Goal: Use online tool/utility: Utilize a website feature to perform a specific function

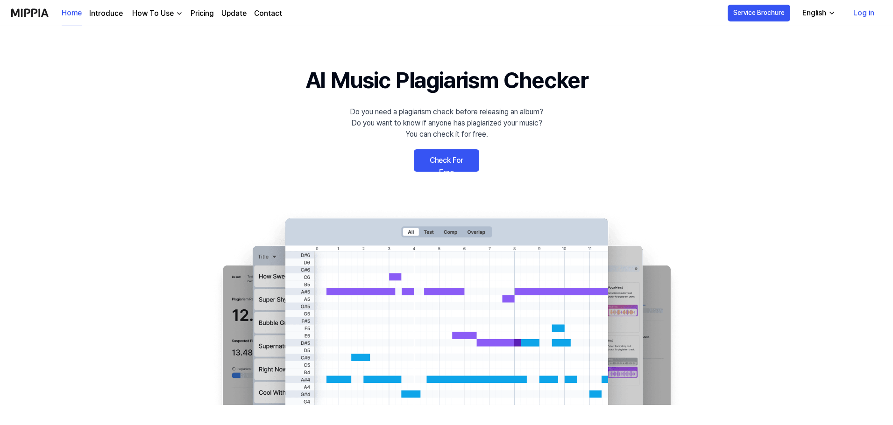
click at [428, 163] on link "Check For Free" at bounding box center [446, 160] width 65 height 22
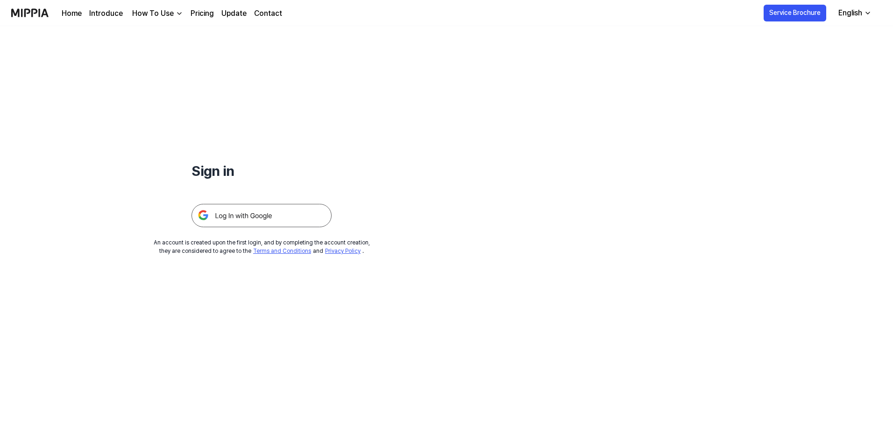
click at [250, 214] on img at bounding box center [261, 215] width 140 height 23
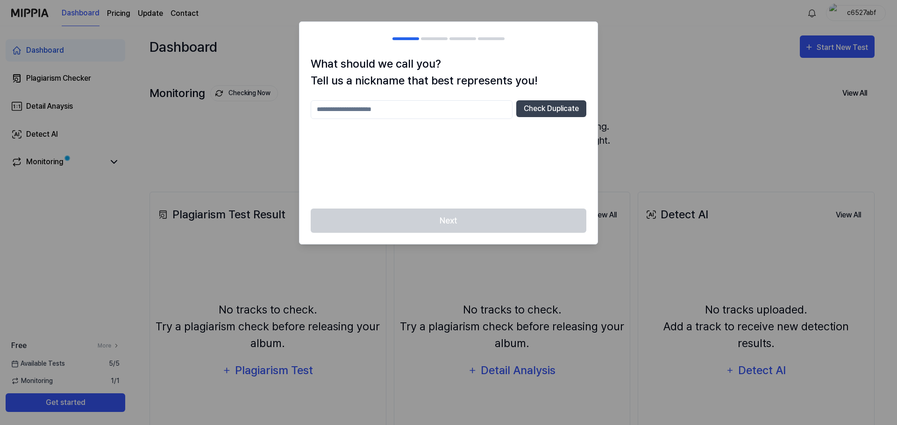
click at [637, 114] on div at bounding box center [448, 212] width 897 height 425
click at [545, 113] on button "Check Duplicate" at bounding box center [551, 108] width 70 height 17
click at [408, 112] on input "text" at bounding box center [412, 109] width 202 height 19
type input "****"
click at [534, 110] on button "Check Duplicate" at bounding box center [551, 108] width 70 height 17
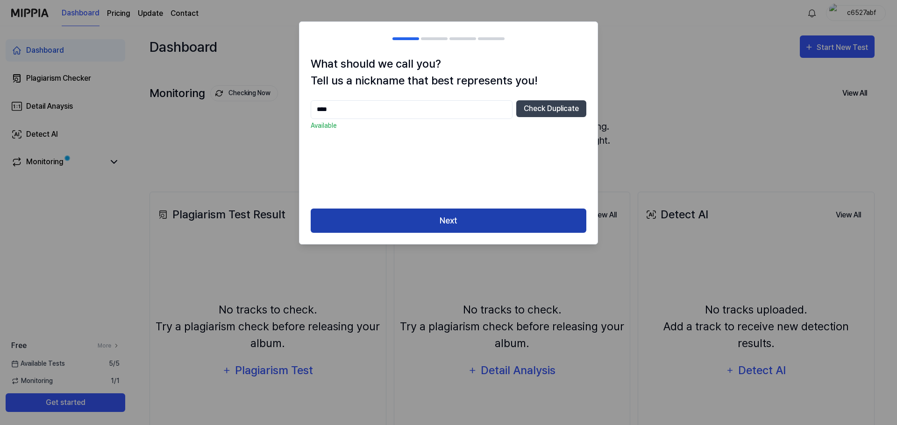
click at [447, 225] on button "Next" at bounding box center [449, 221] width 276 height 25
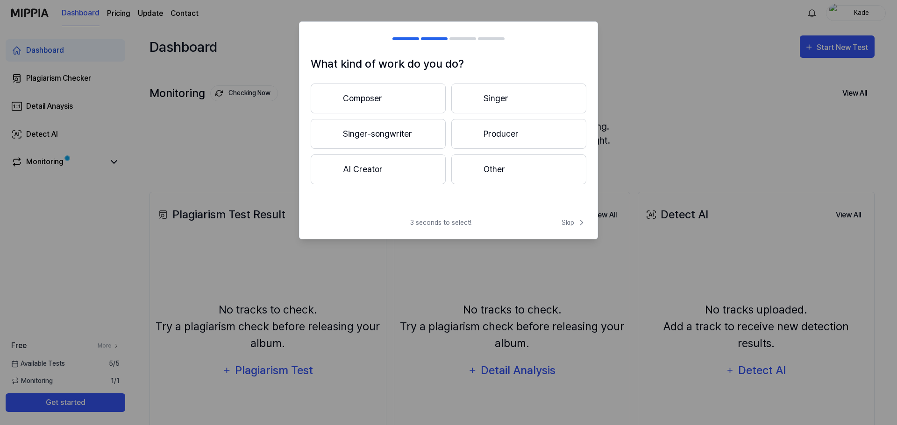
click at [476, 178] on button "Other" at bounding box center [518, 170] width 135 height 30
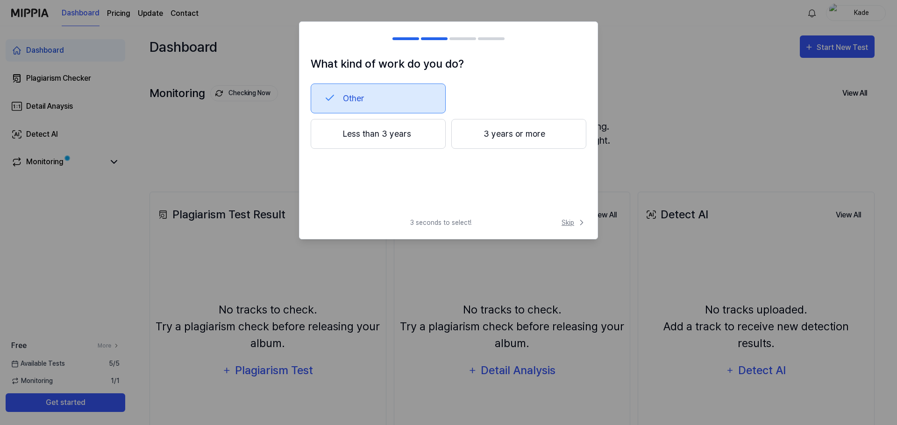
click at [562, 223] on span "Skip" at bounding box center [573, 223] width 25 height 10
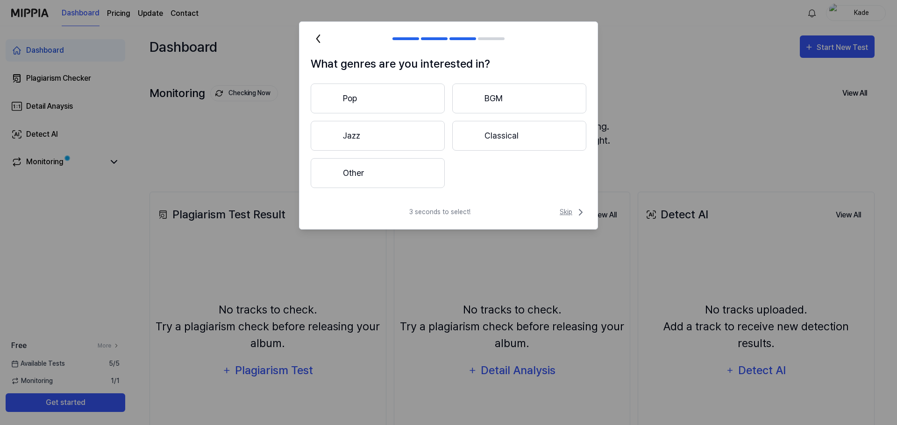
click at [571, 214] on span "Skip" at bounding box center [572, 212] width 27 height 11
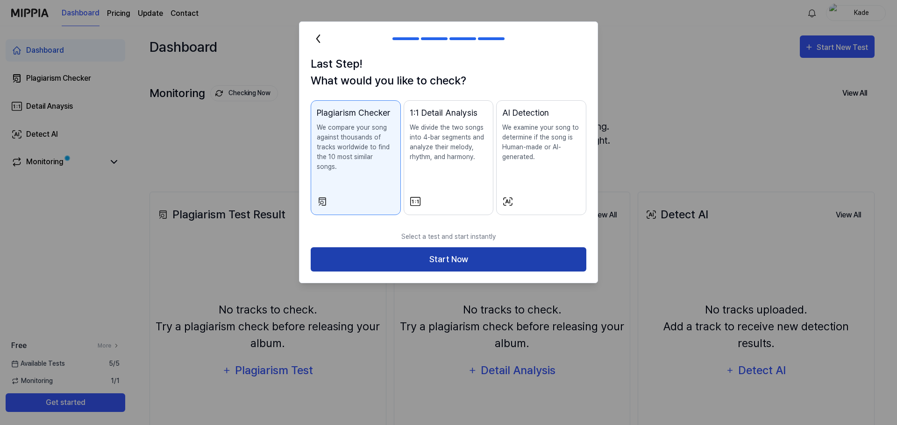
click at [506, 248] on button "Start Now" at bounding box center [449, 260] width 276 height 25
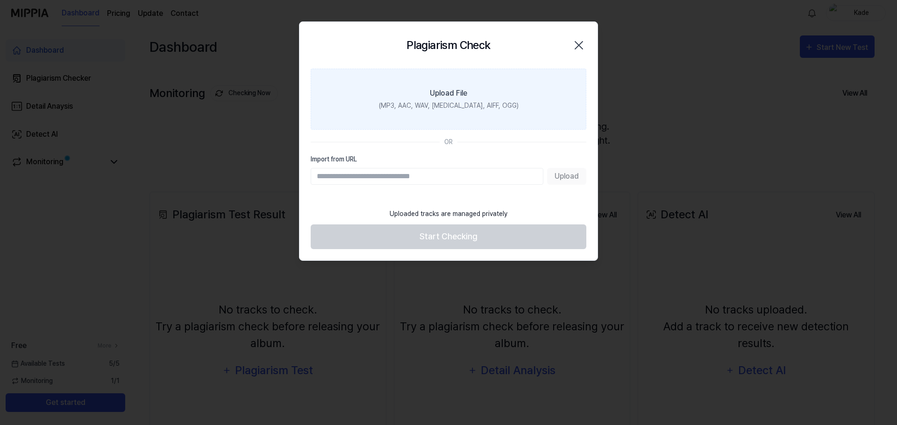
click at [508, 100] on label "Upload File (MP3, AAC, WAV, FLAC, AIFF, OGG)" at bounding box center [449, 99] width 276 height 61
click at [0, 0] on input "Upload File (MP3, AAC, WAV, FLAC, AIFF, OGG)" at bounding box center [0, 0] width 0 height 0
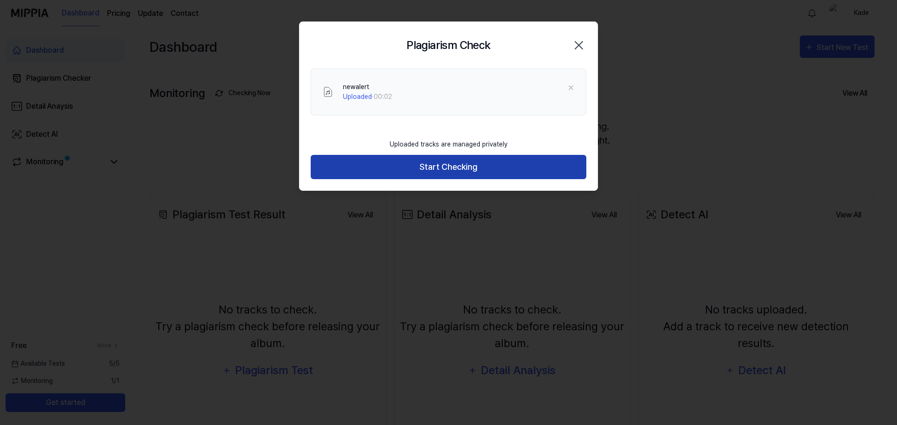
click at [415, 169] on button "Start Checking" at bounding box center [449, 167] width 276 height 25
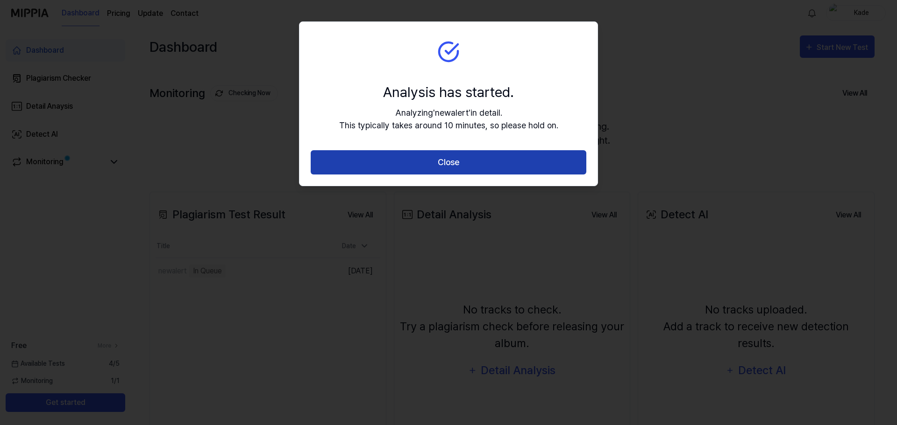
click at [424, 173] on button "Close" at bounding box center [449, 162] width 276 height 25
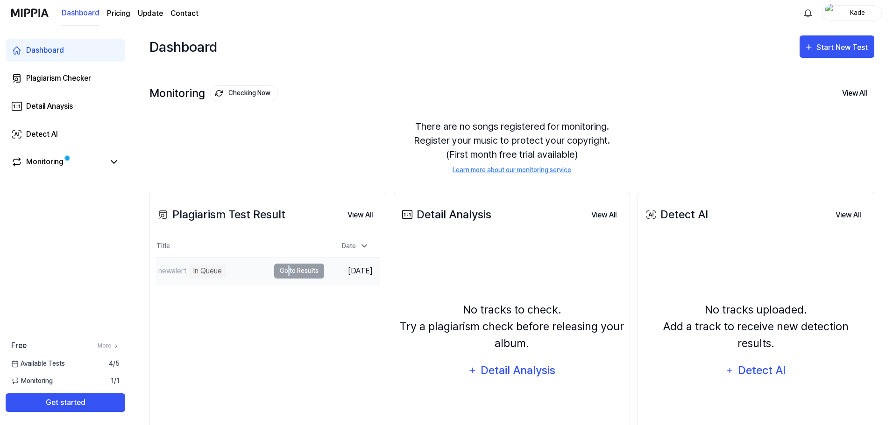
click at [288, 268] on td "newalert In Queue Go to Results" at bounding box center [240, 271] width 169 height 26
click at [77, 162] on link "Monitoring" at bounding box center [57, 161] width 93 height 11
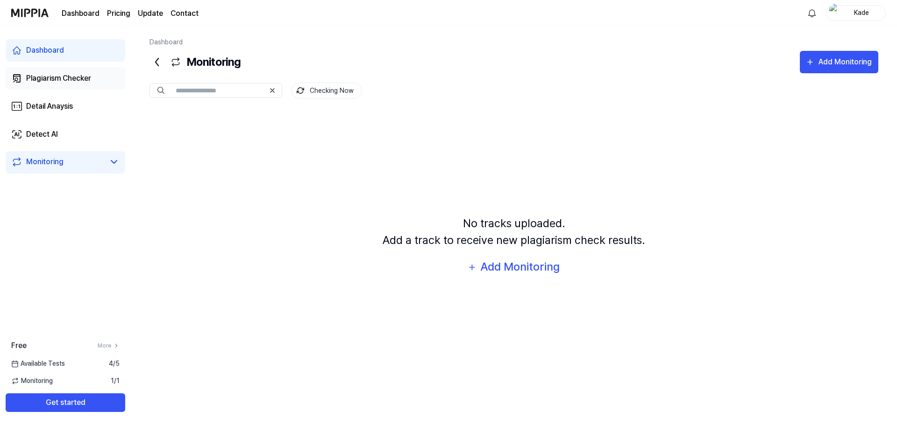
click at [50, 83] on div "Plagiarism Checker" at bounding box center [58, 78] width 65 height 11
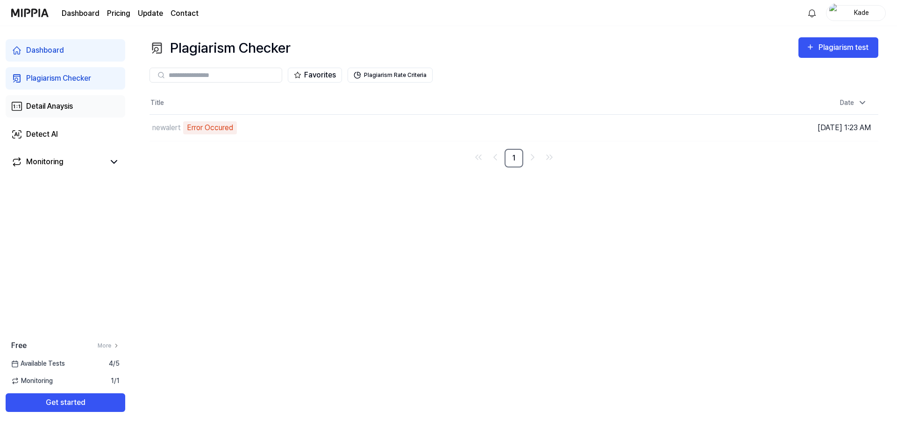
click at [83, 99] on link "Detail Anaysis" at bounding box center [66, 106] width 120 height 22
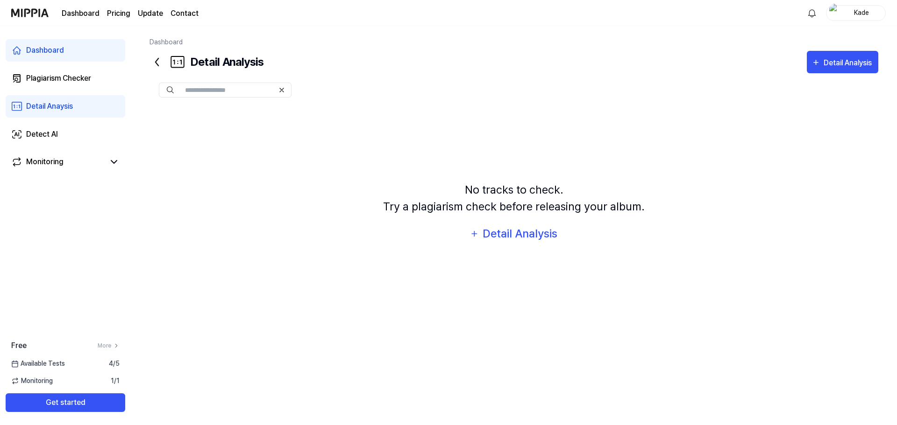
click at [64, 51] on link "Dashboard" at bounding box center [66, 50] width 120 height 22
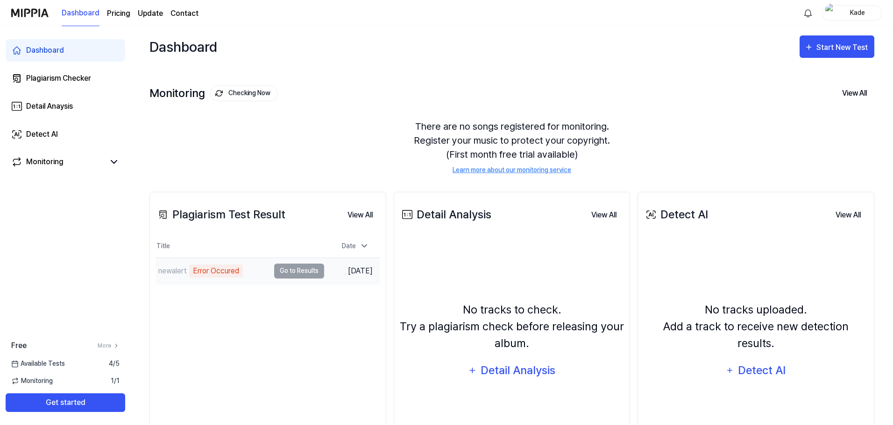
drag, startPoint x: 246, startPoint y: 269, endPoint x: 218, endPoint y: 273, distance: 28.8
click at [218, 273] on div "Error Occured" at bounding box center [216, 271] width 54 height 13
click at [219, 273] on div "Error Occured" at bounding box center [216, 271] width 54 height 13
click at [288, 273] on td "newalert Error Occured Go to Results" at bounding box center [240, 271] width 169 height 26
click at [366, 235] on th "Date" at bounding box center [352, 246] width 56 height 22
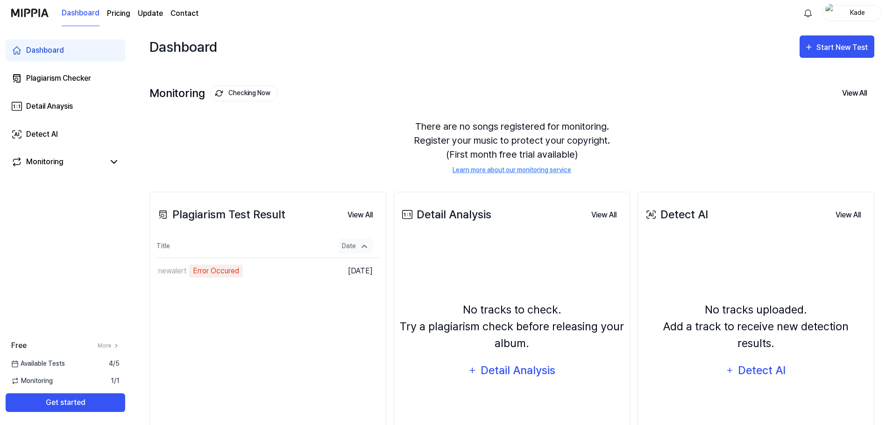
click at [356, 244] on div "Date" at bounding box center [355, 246] width 35 height 15
